Goal: Task Accomplishment & Management: Manage account settings

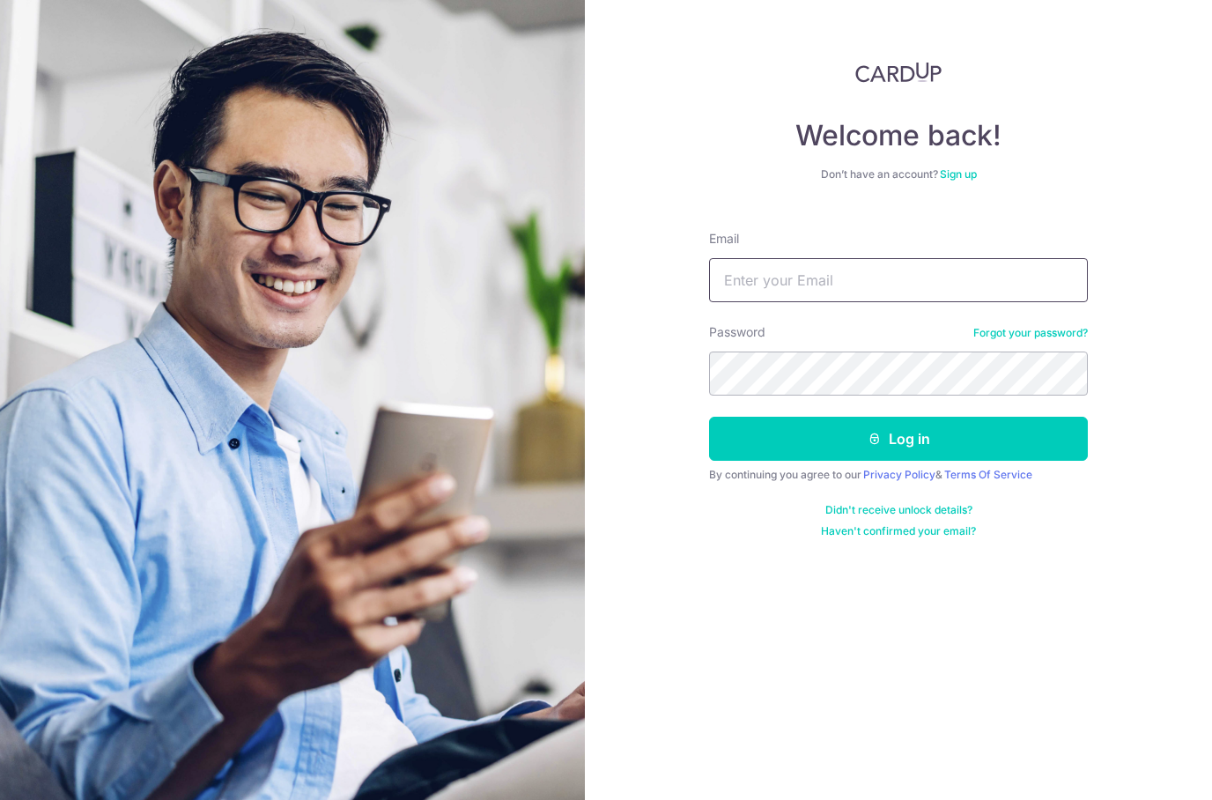
click at [1018, 284] on input "Email" at bounding box center [898, 280] width 379 height 44
type input "Yingjie@gmail.com"
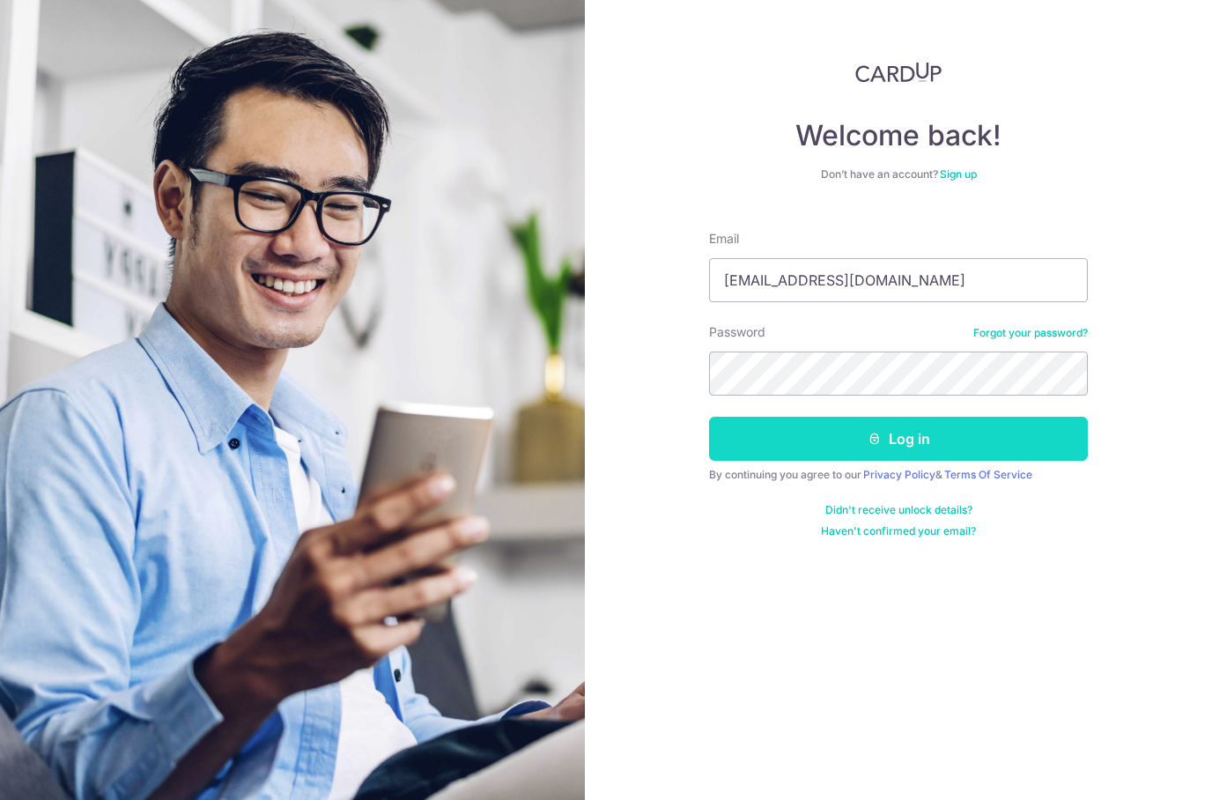
click at [1045, 436] on button "Log in" at bounding box center [898, 439] width 379 height 44
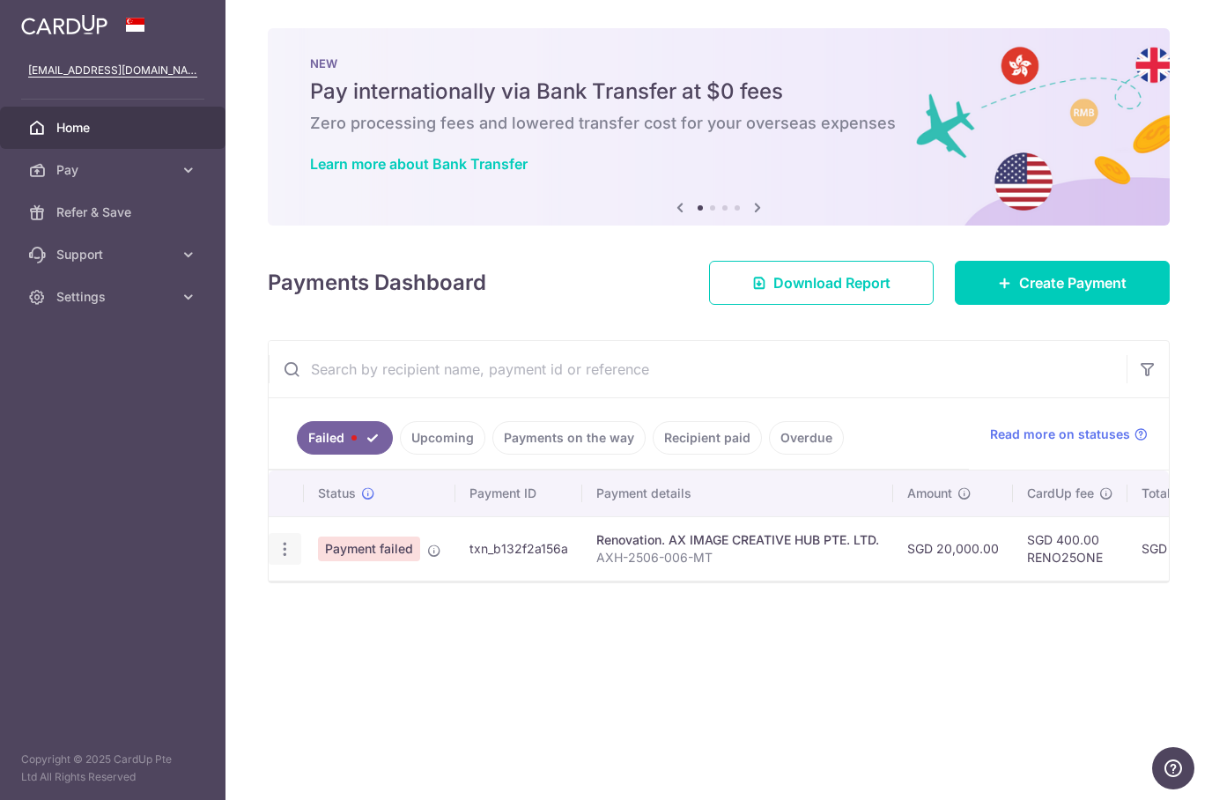
click at [292, 550] on icon "button" at bounding box center [285, 549] width 19 height 19
click at [420, 596] on span "Update payment" at bounding box center [379, 597] width 120 height 21
radio input "true"
type input "20,000.00"
type input "AXH-2506-006-MT"
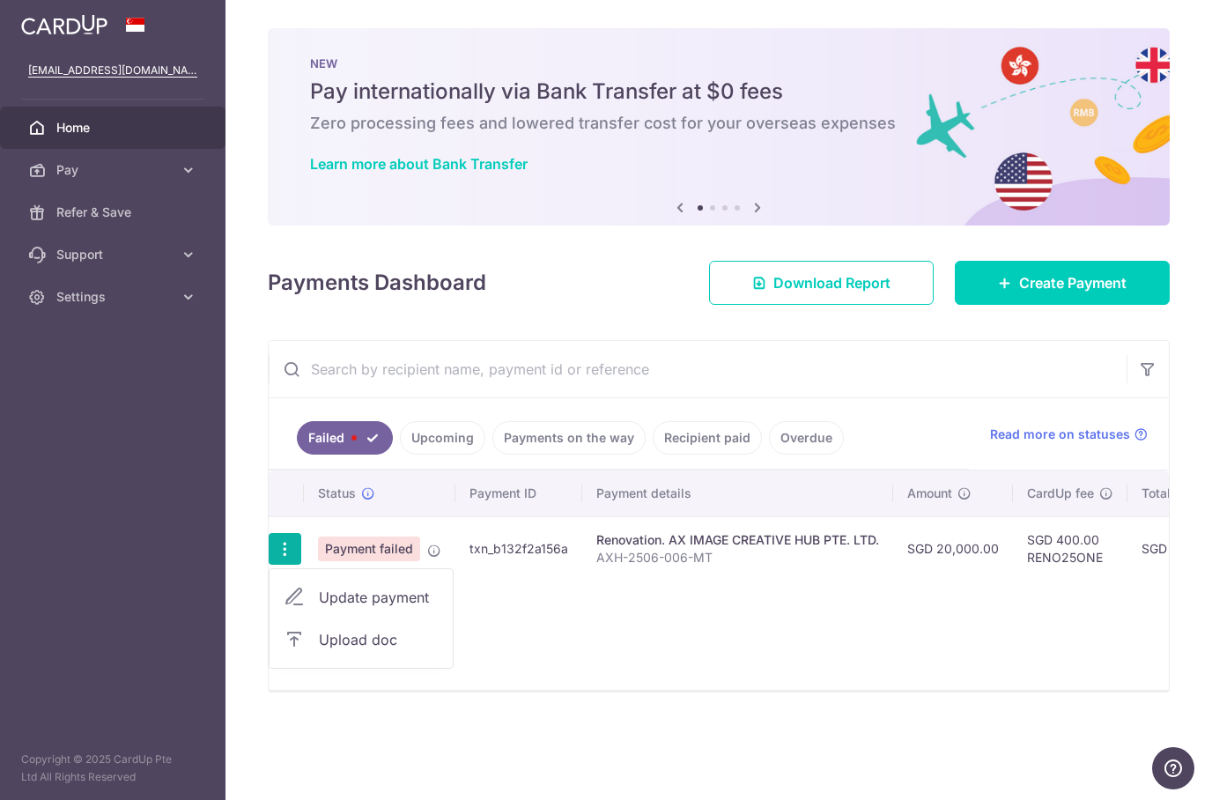
type input "2nd Payment 40% with VO"
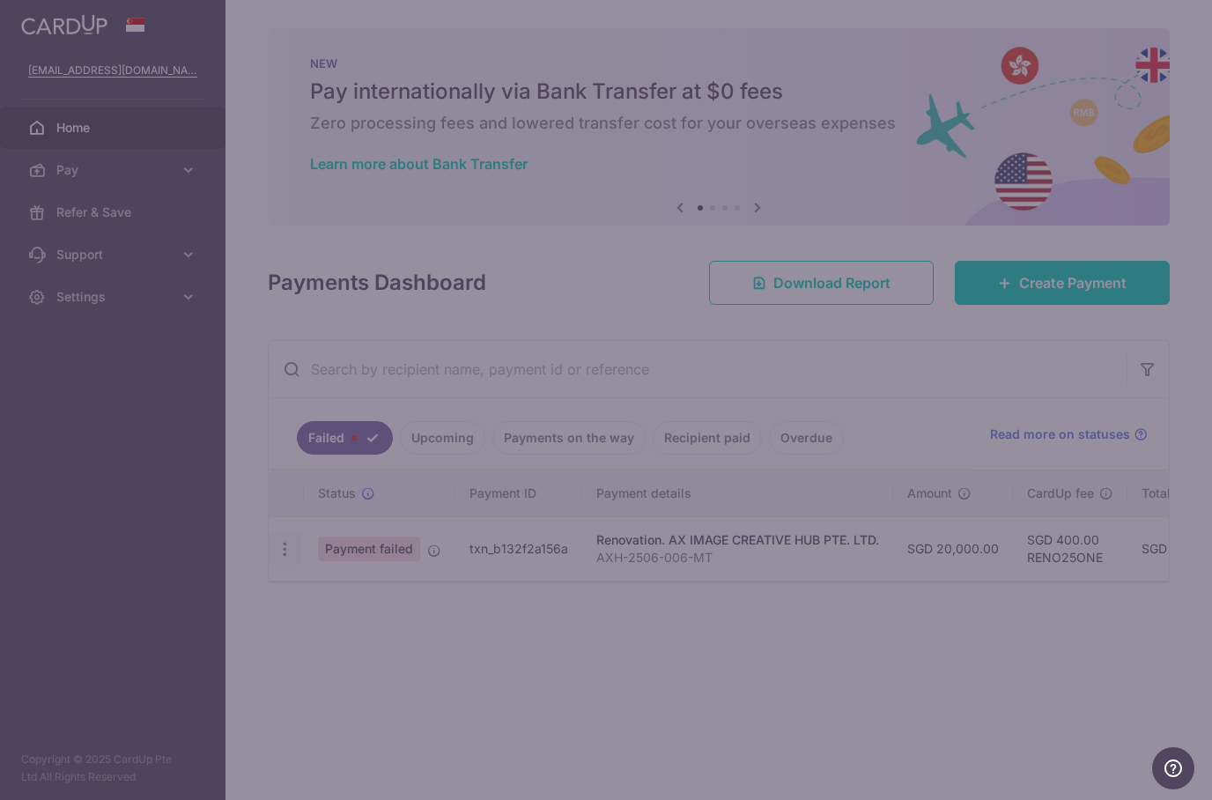
type input "RENO25ONE"
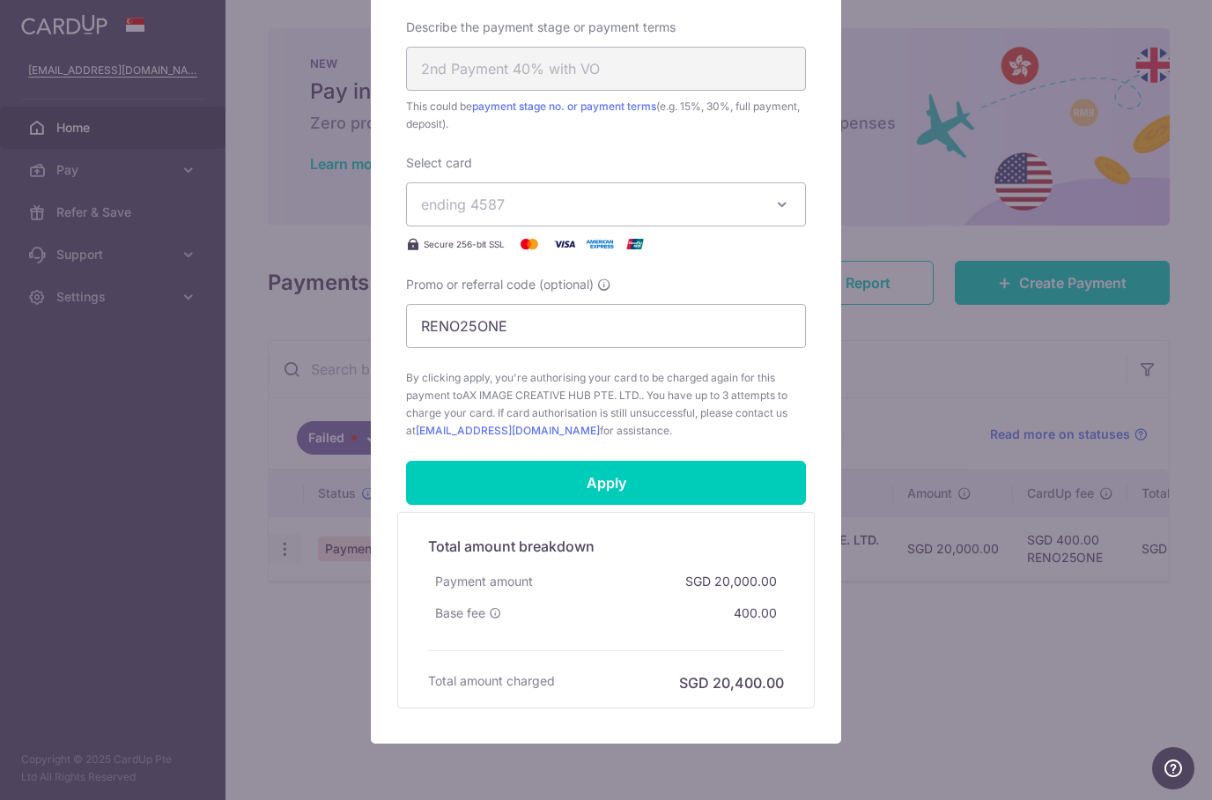
scroll to position [678, 0]
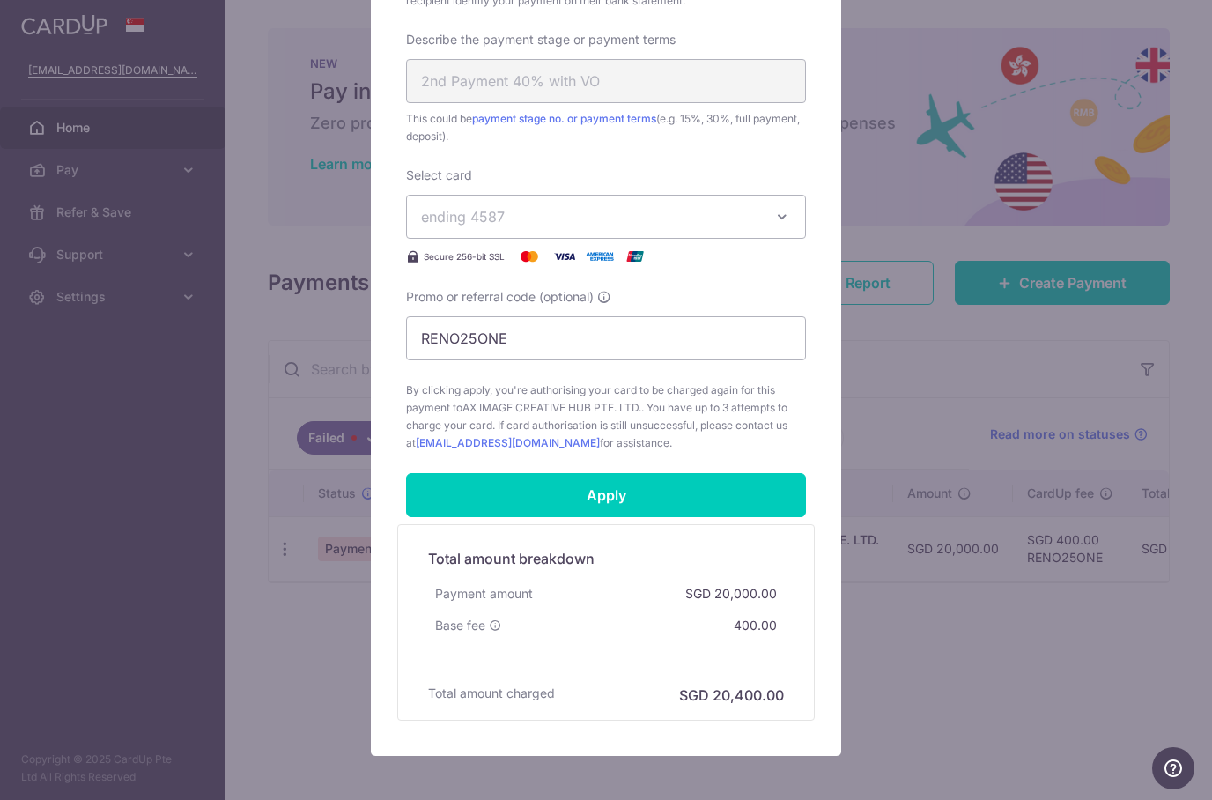
click at [791, 219] on button "ending 4587" at bounding box center [606, 217] width 400 height 44
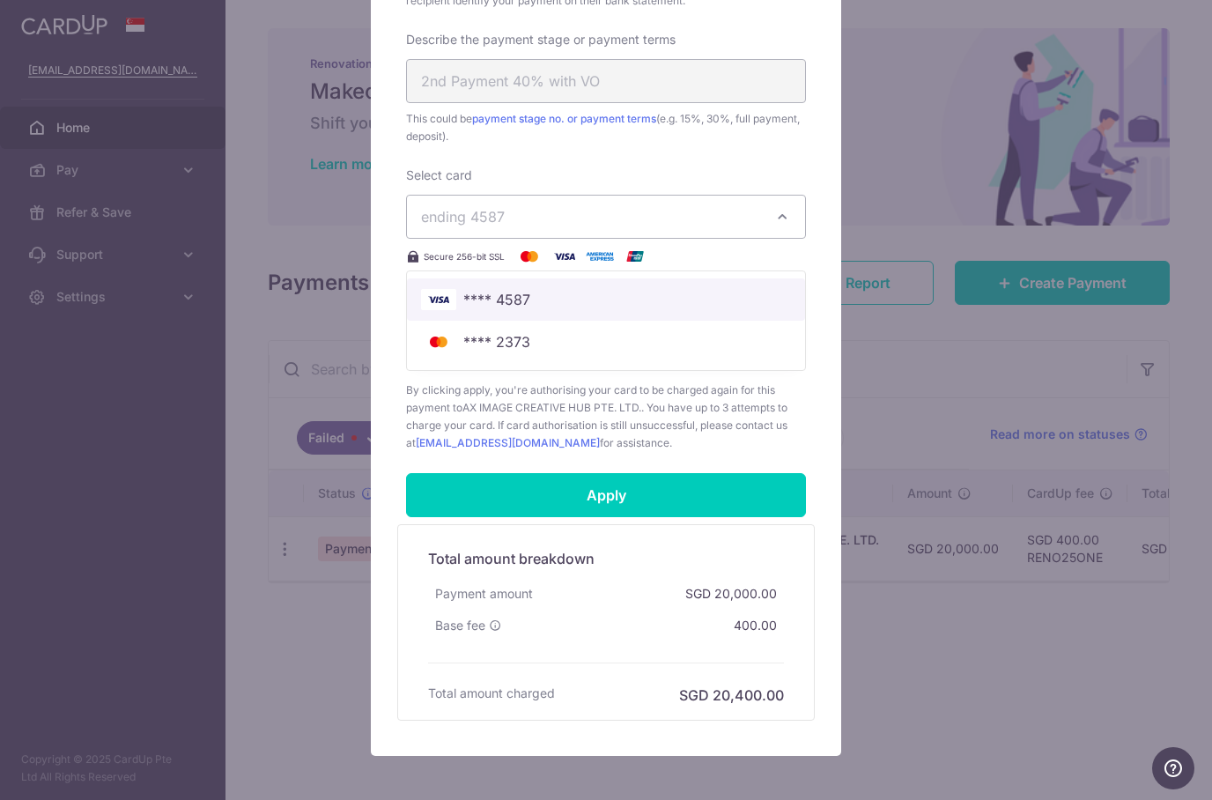
click at [718, 293] on span "**** 4587" at bounding box center [606, 299] width 370 height 21
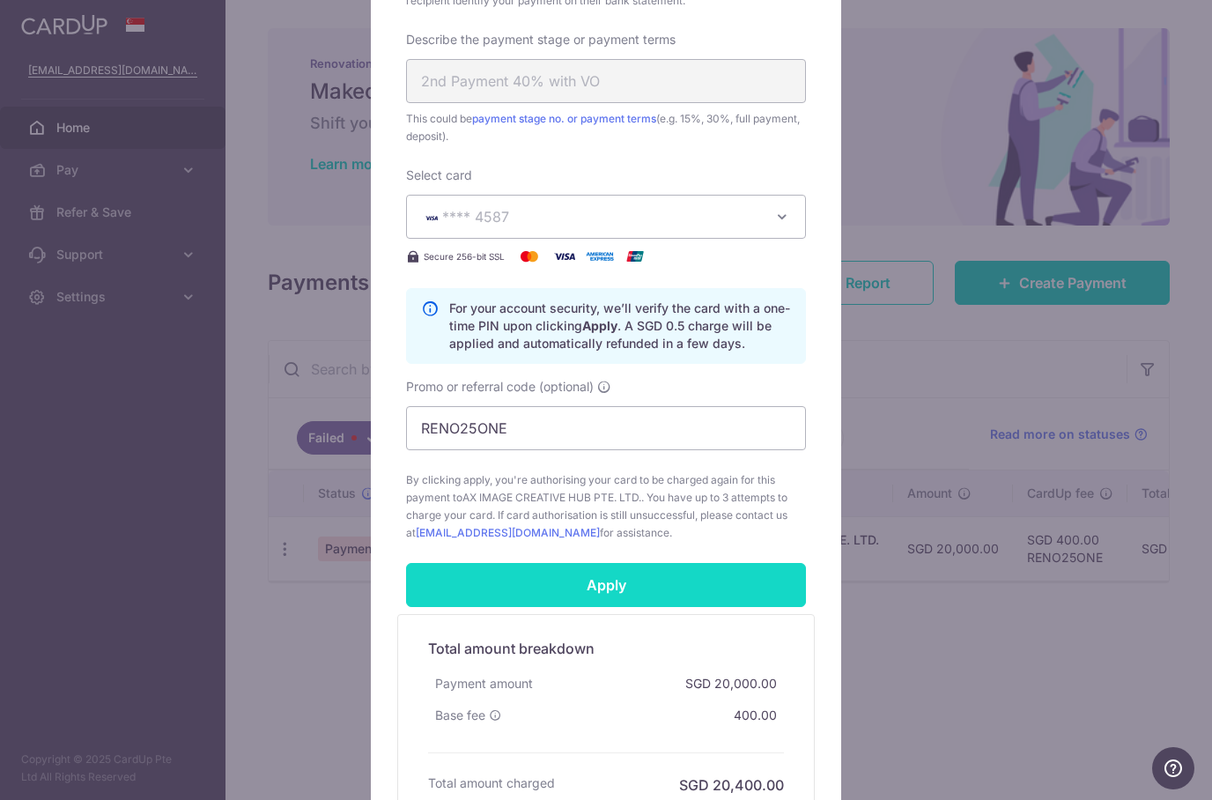
click at [719, 581] on input "Apply" at bounding box center [606, 585] width 400 height 44
